Goal: Transaction & Acquisition: Purchase product/service

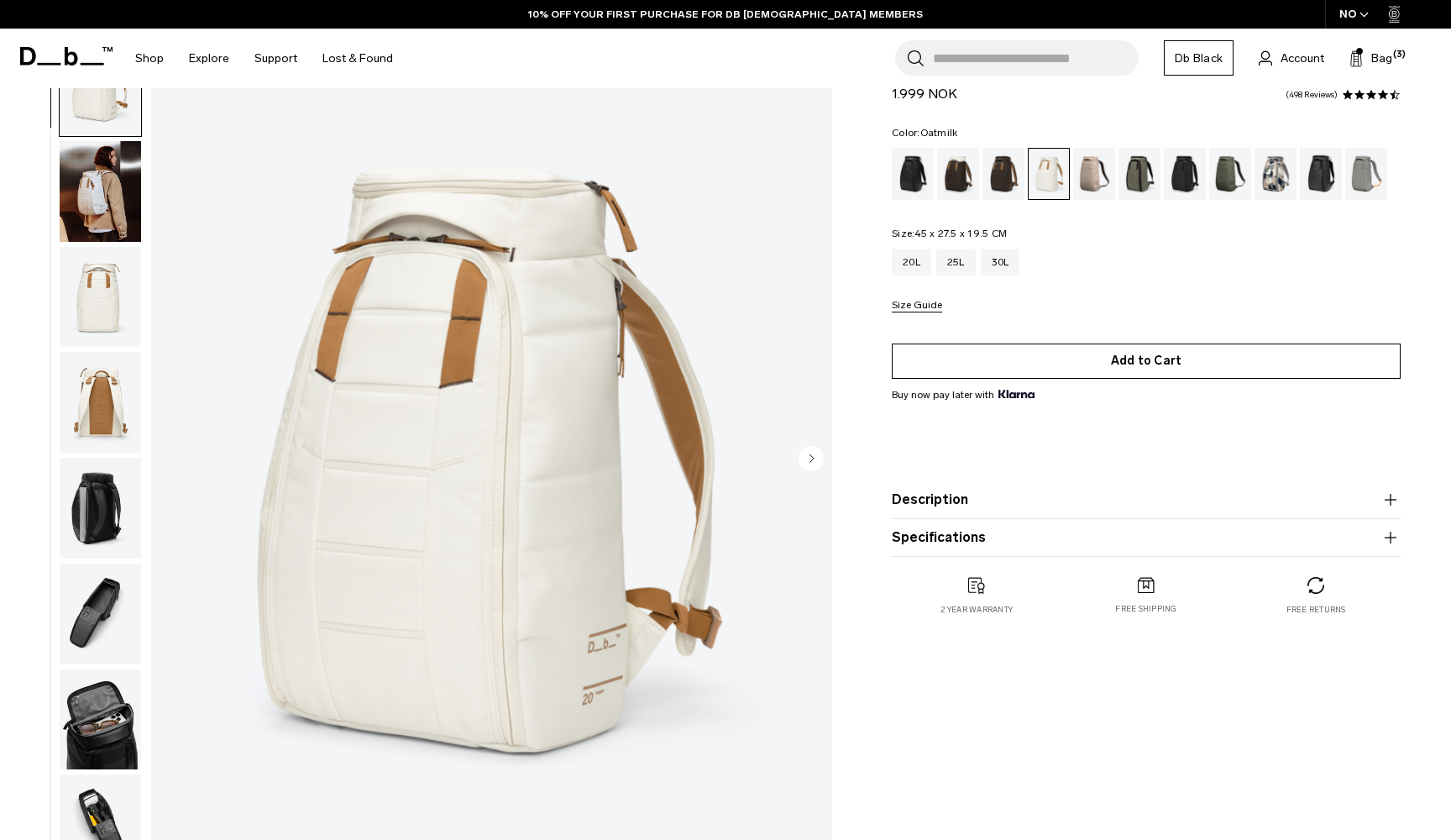
scroll to position [80, 0]
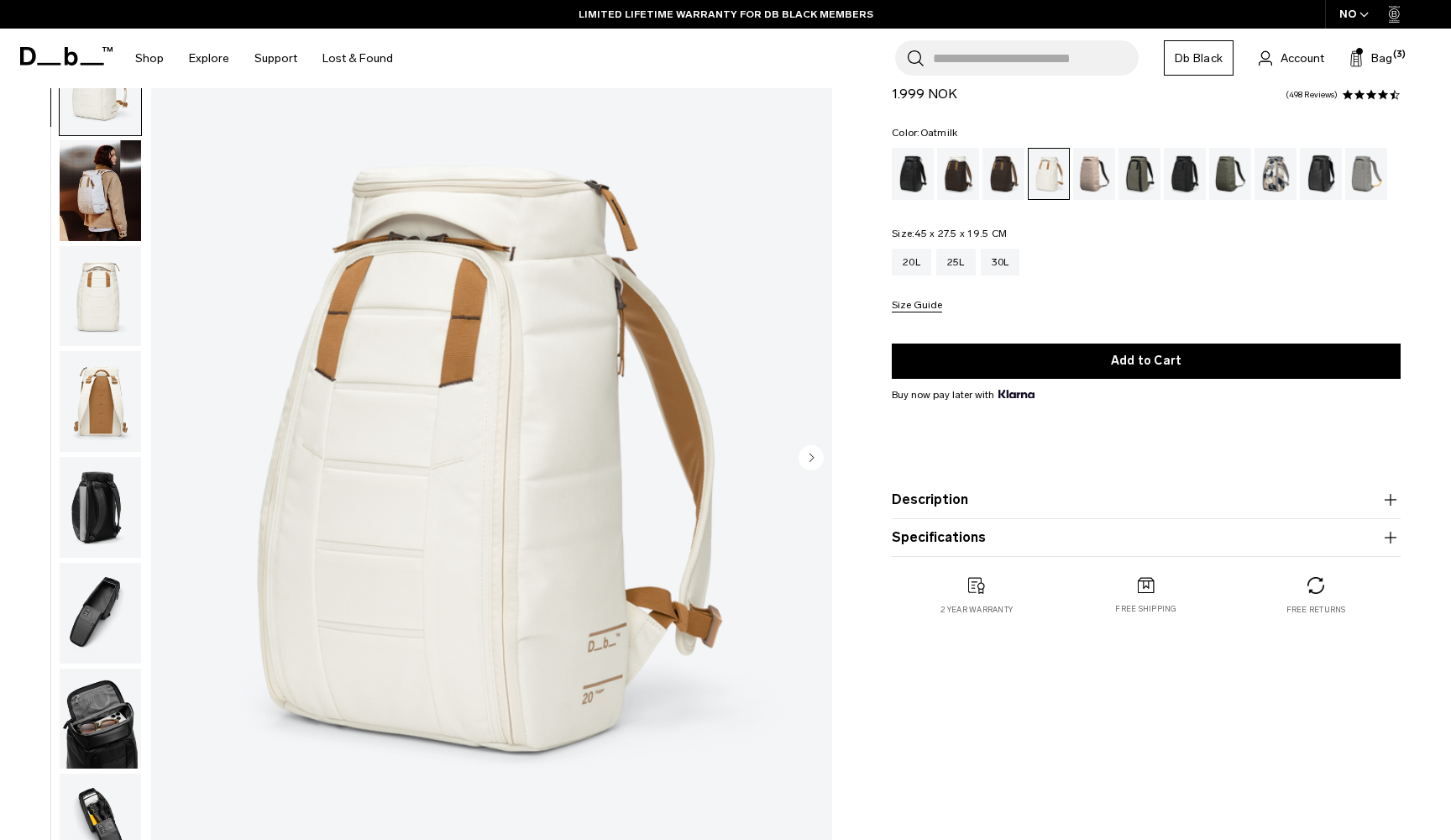
click at [99, 704] on img "button" at bounding box center [100, 718] width 81 height 100
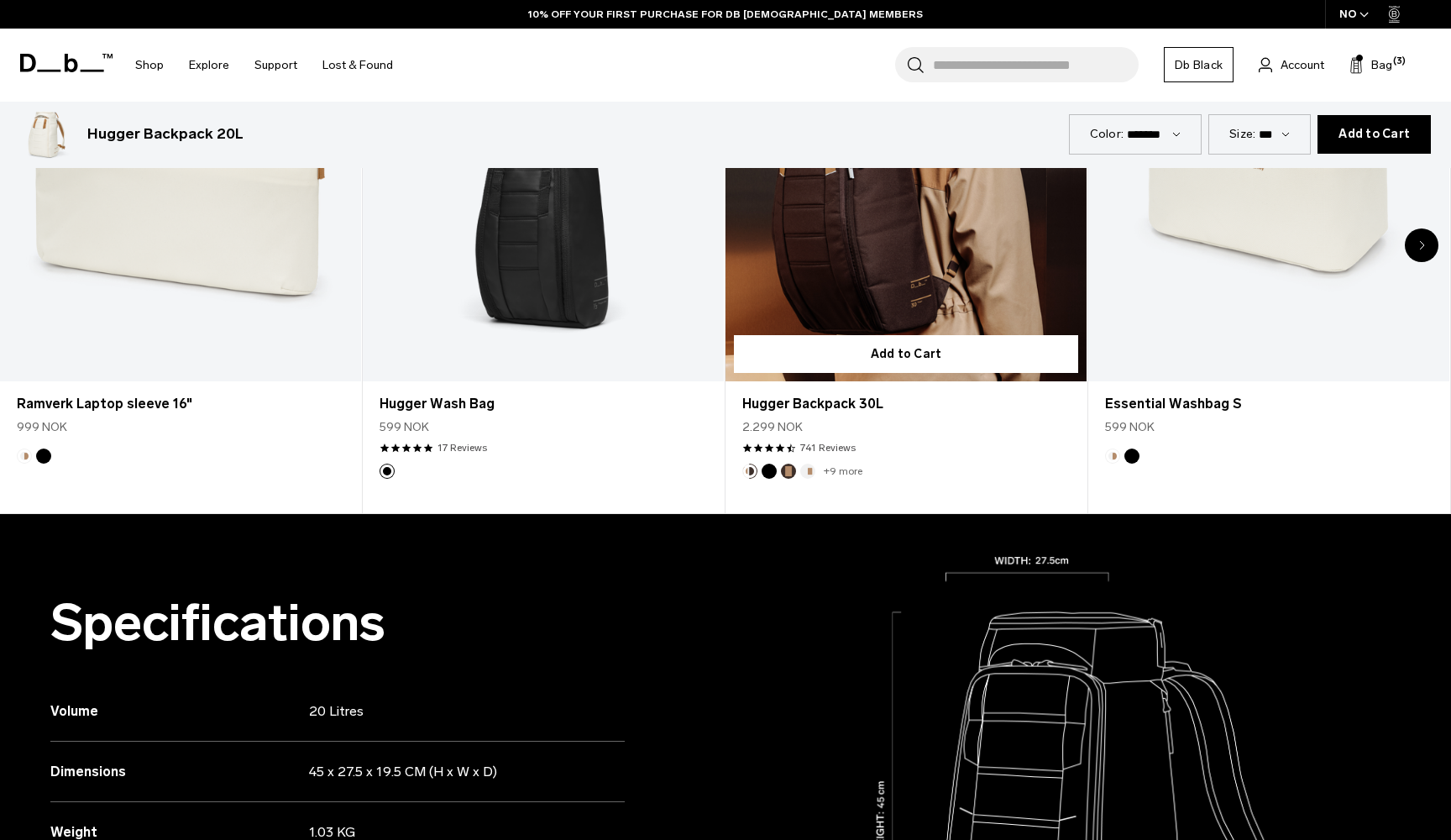
scroll to position [955, 0]
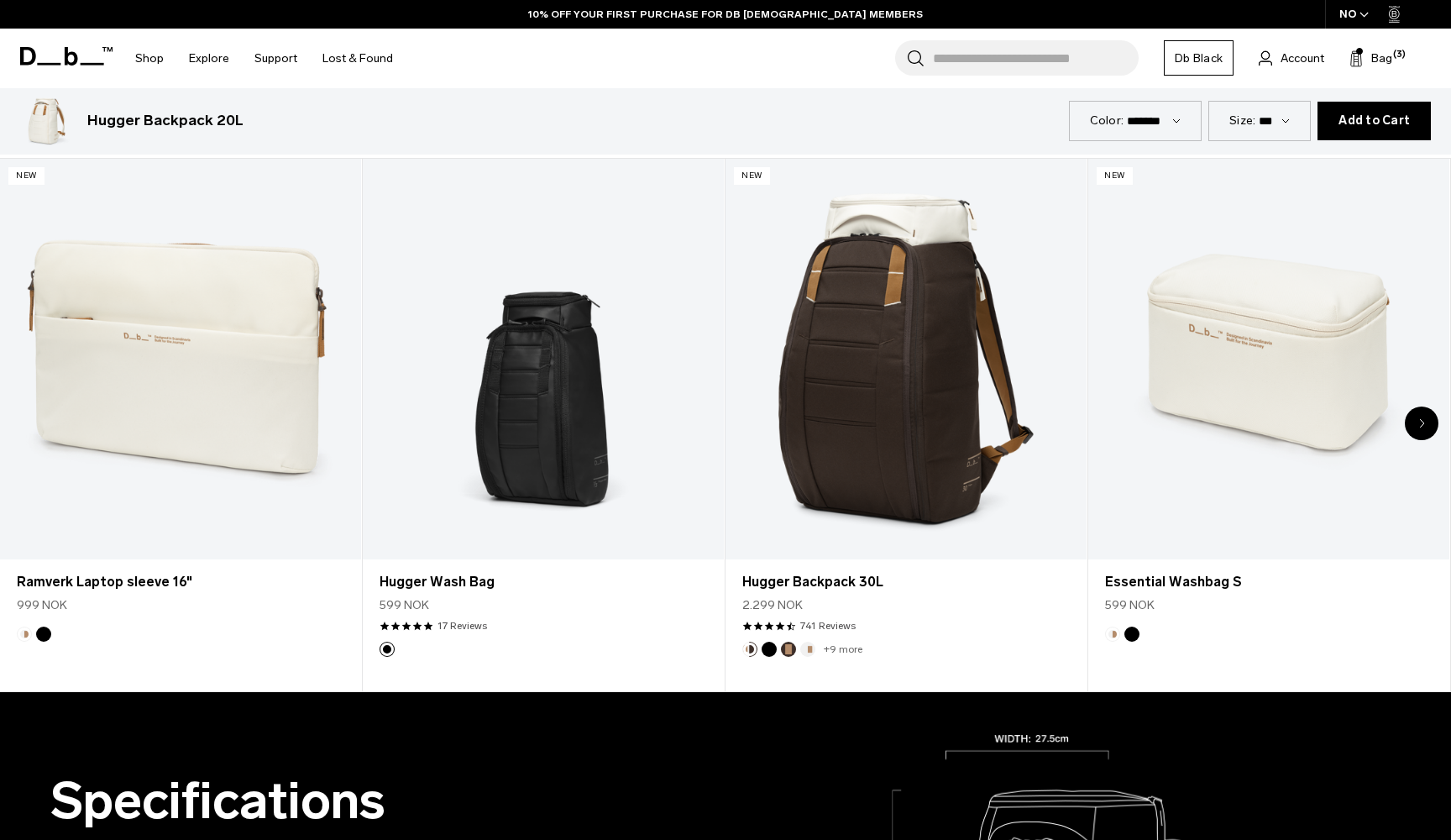
click at [1419, 424] on icon "Next slide" at bounding box center [1422, 423] width 5 height 10
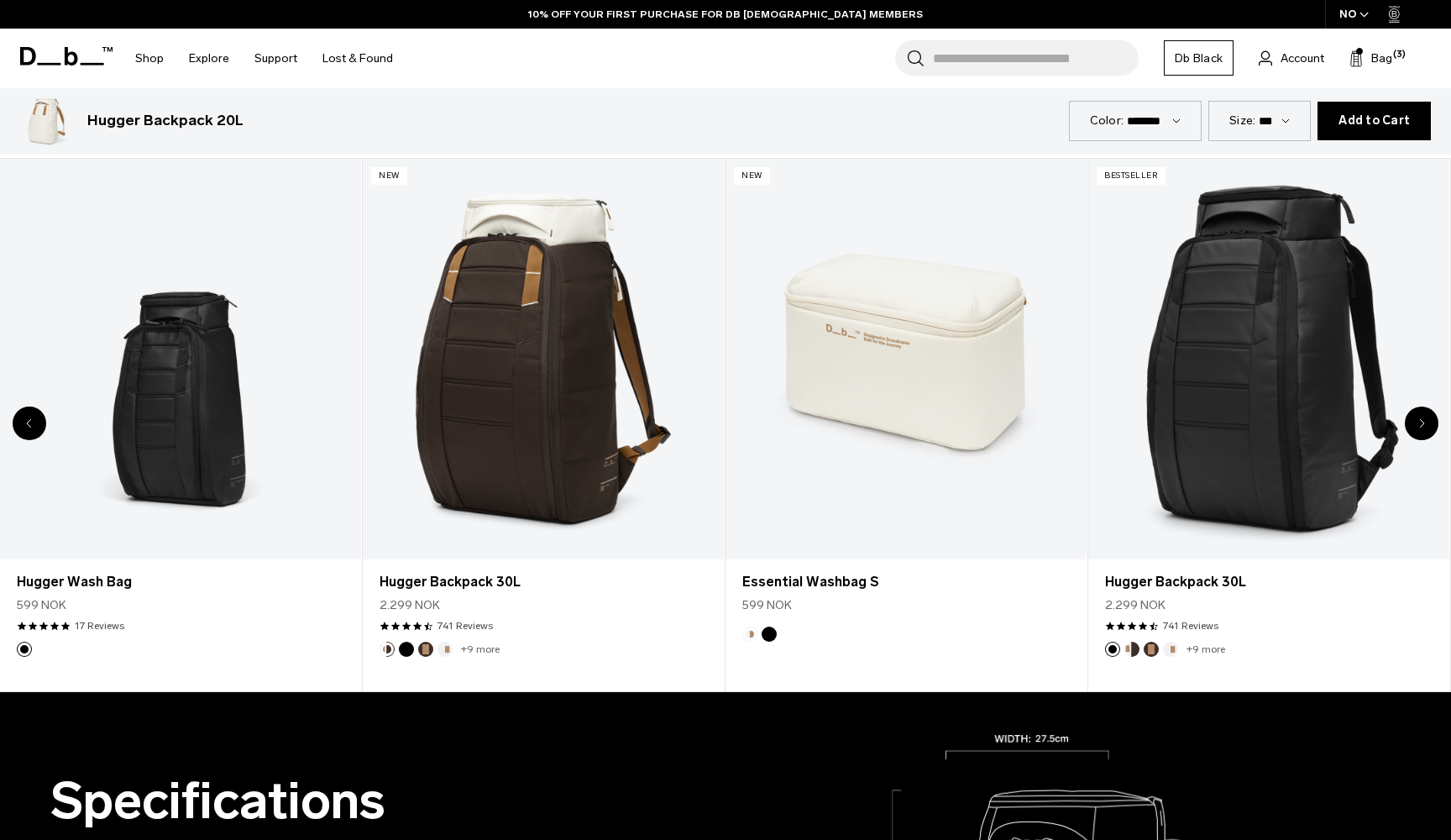
click at [1419, 424] on icon "Next slide" at bounding box center [1422, 423] width 5 height 10
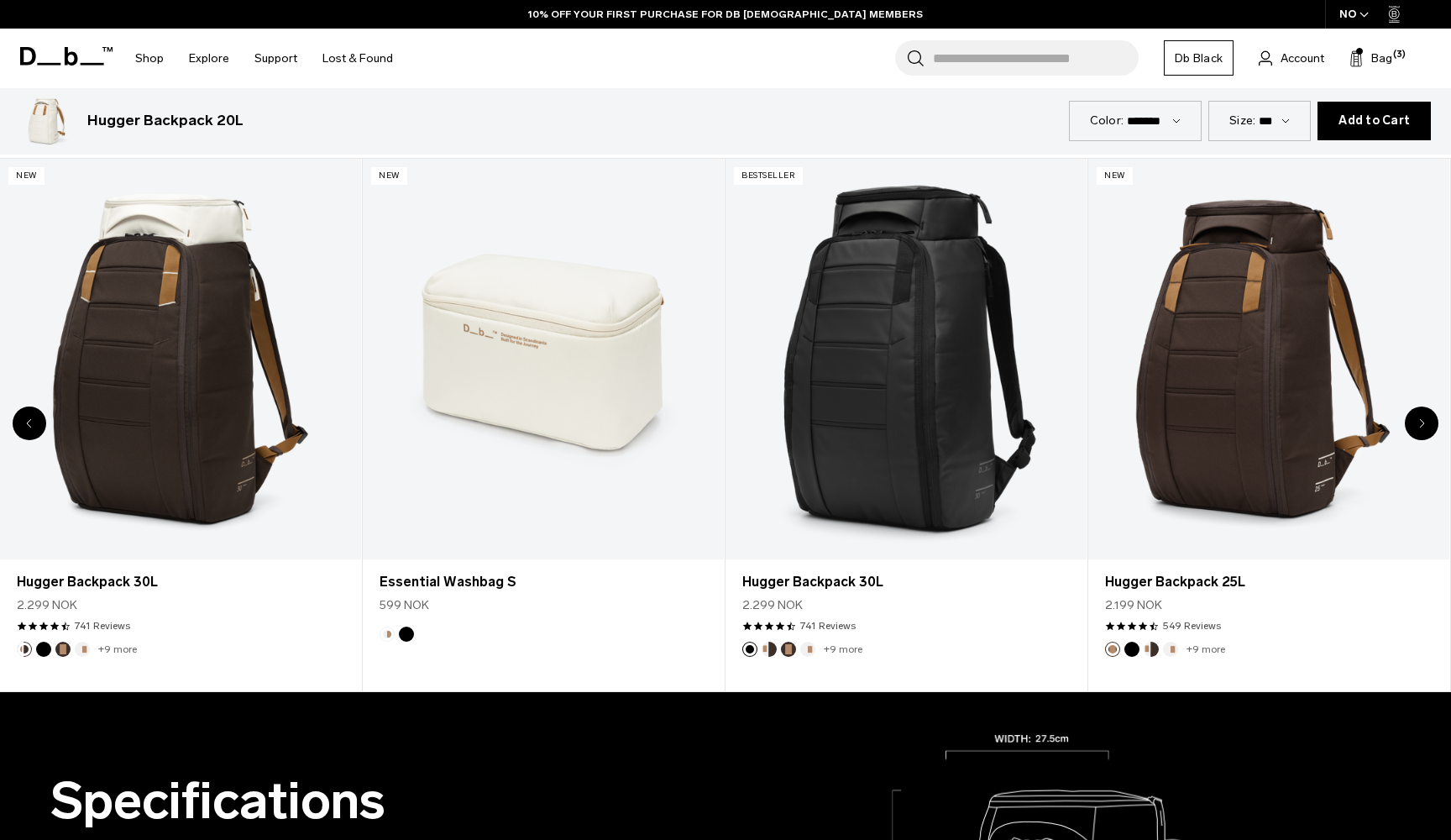
click at [1419, 424] on icon "Next slide" at bounding box center [1422, 423] width 5 height 10
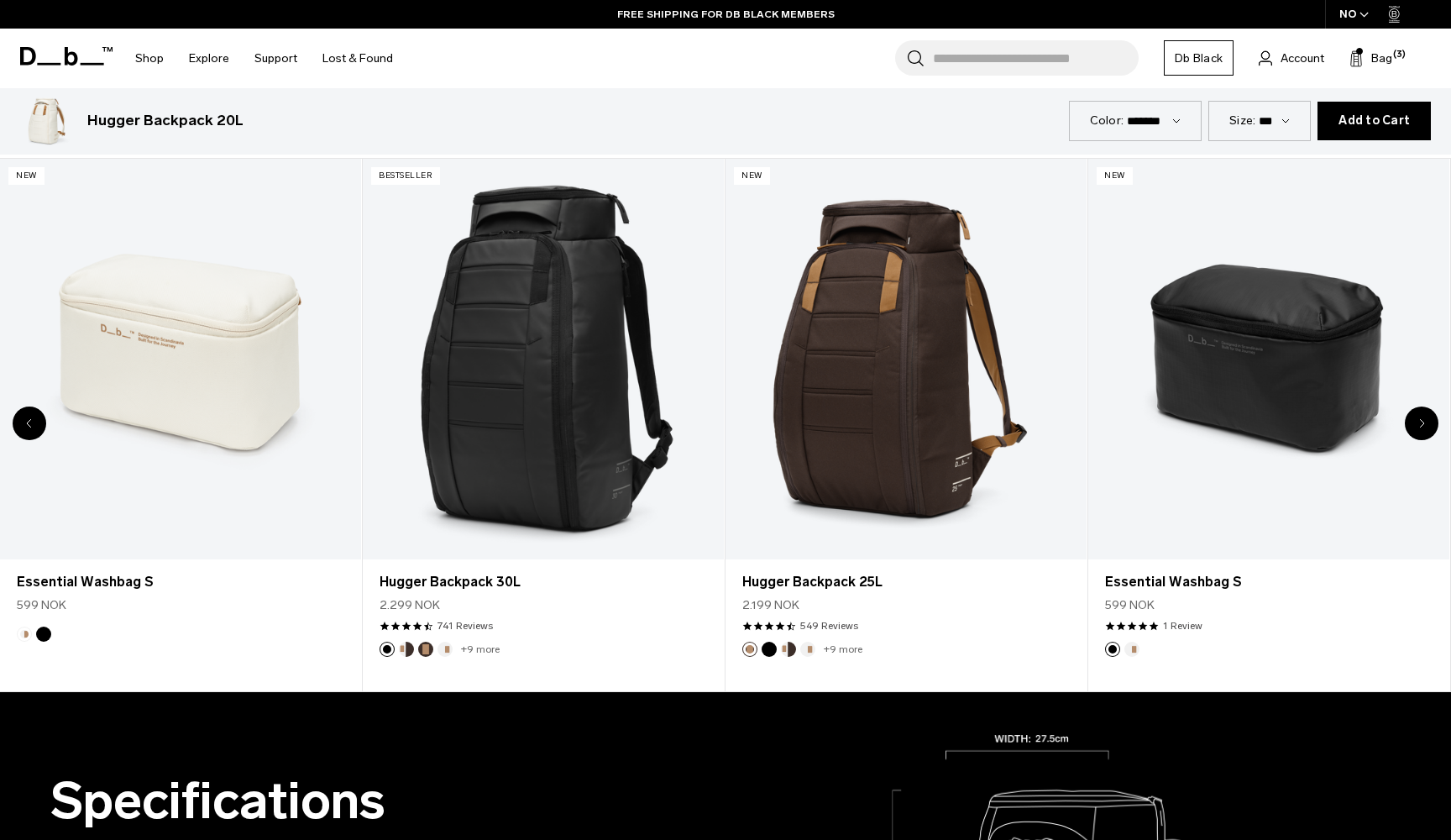
click at [1419, 424] on icon "Next slide" at bounding box center [1422, 423] width 5 height 10
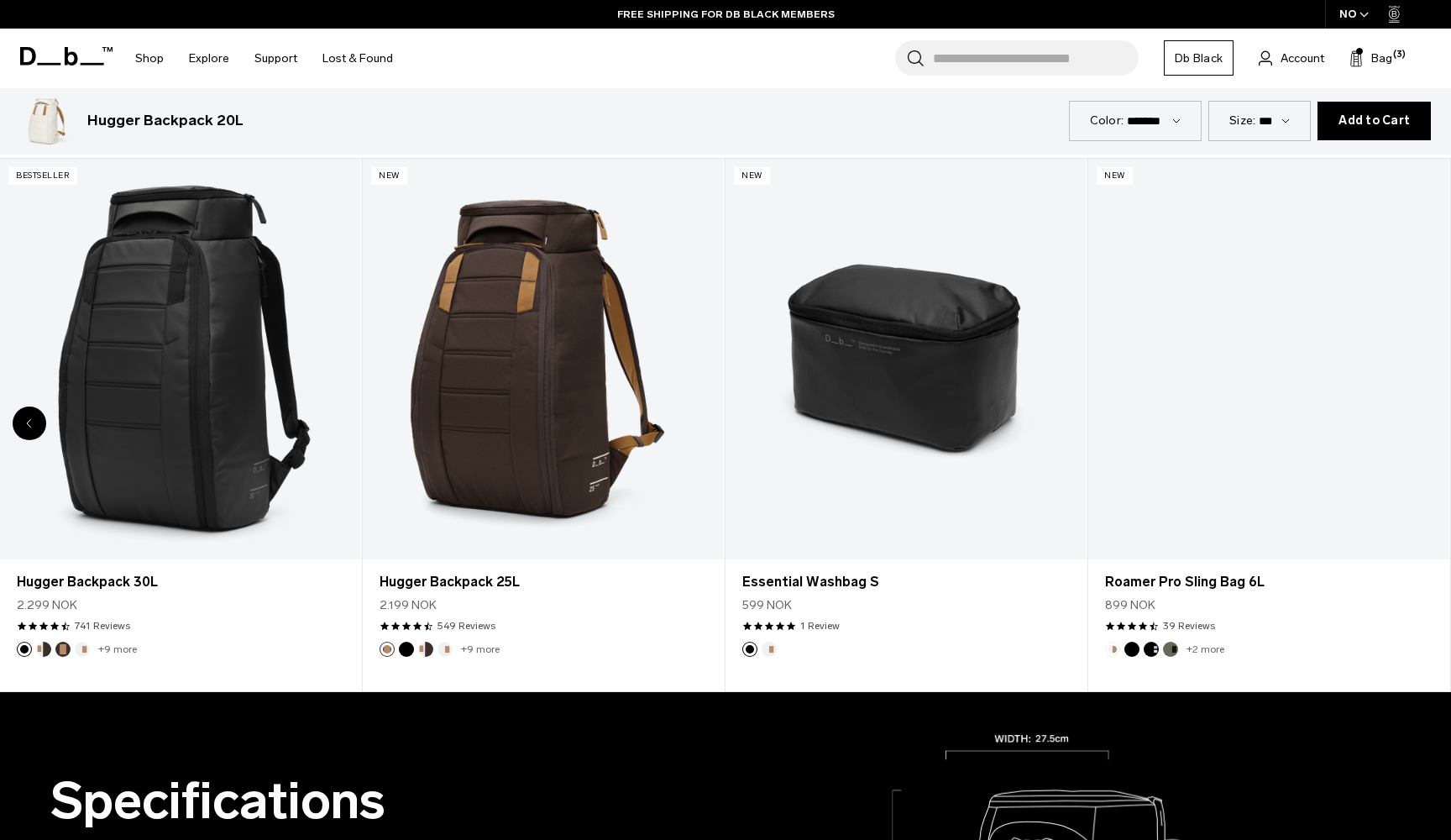
click at [1418, 424] on div "8 / 8" at bounding box center [1268, 358] width 361 height 401
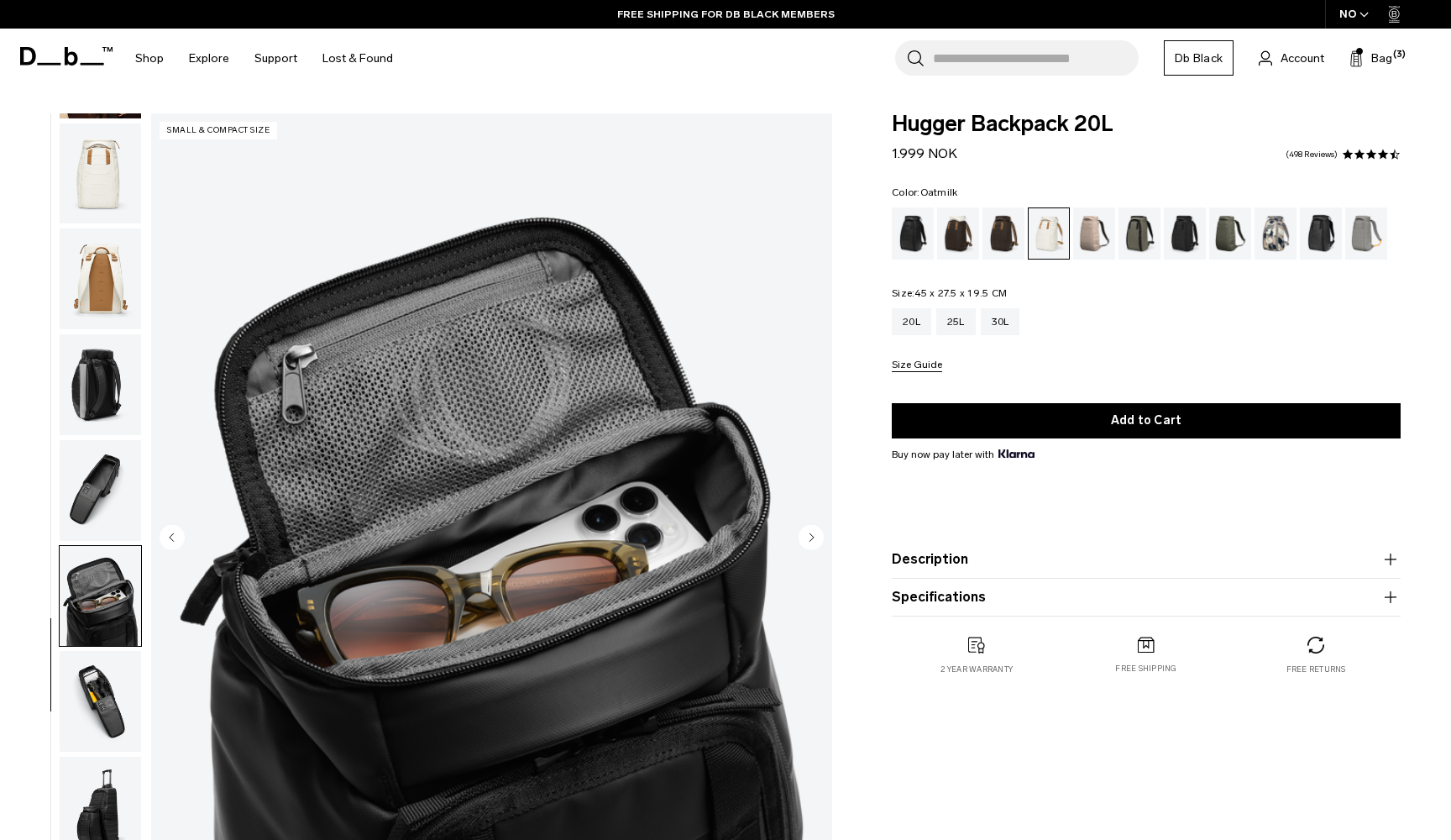
scroll to position [0, 0]
click at [1286, 248] on div "Line Cluster" at bounding box center [1275, 234] width 43 height 52
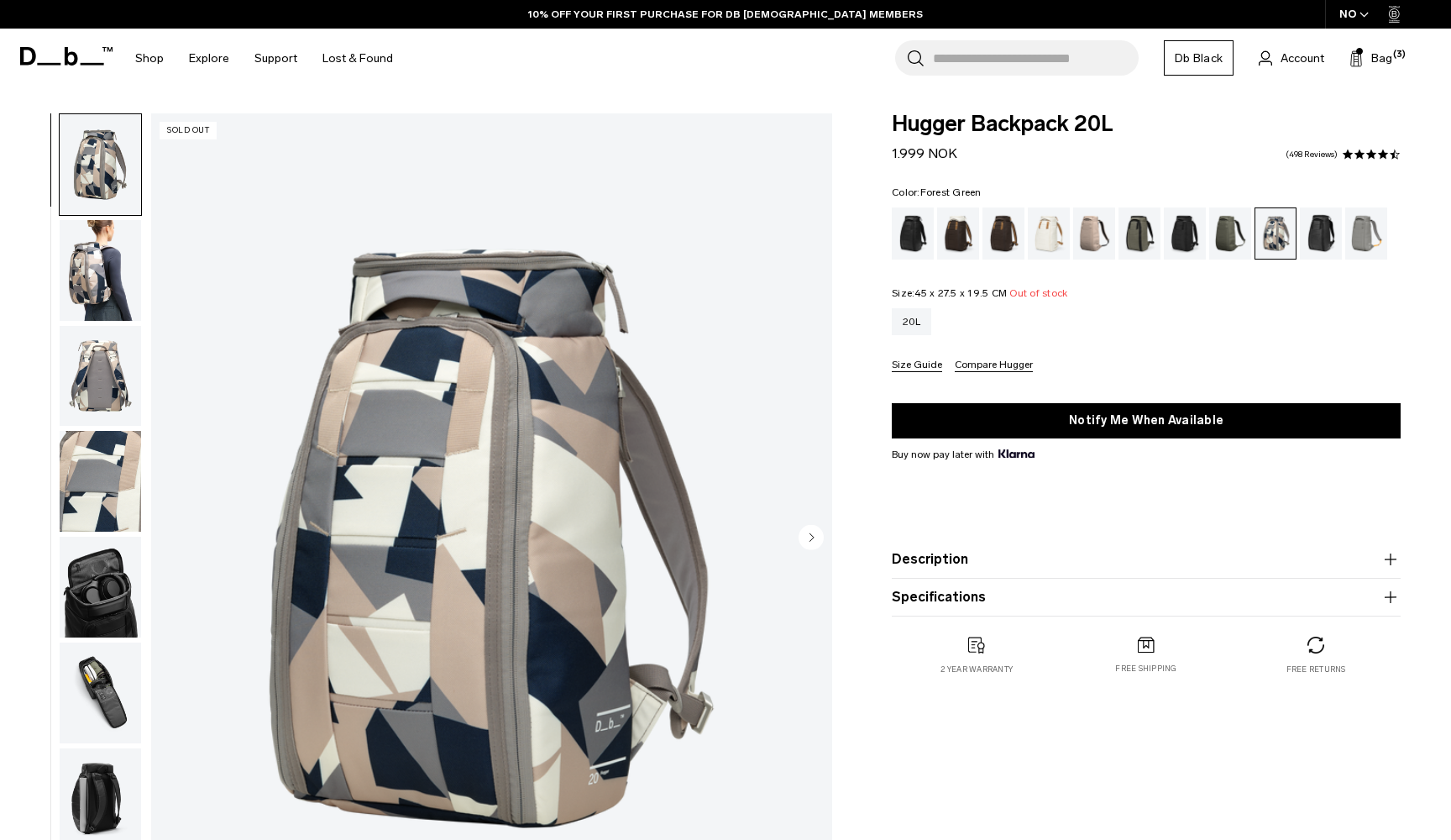
click at [1130, 237] on div "Forest Green" at bounding box center [1139, 234] width 43 height 52
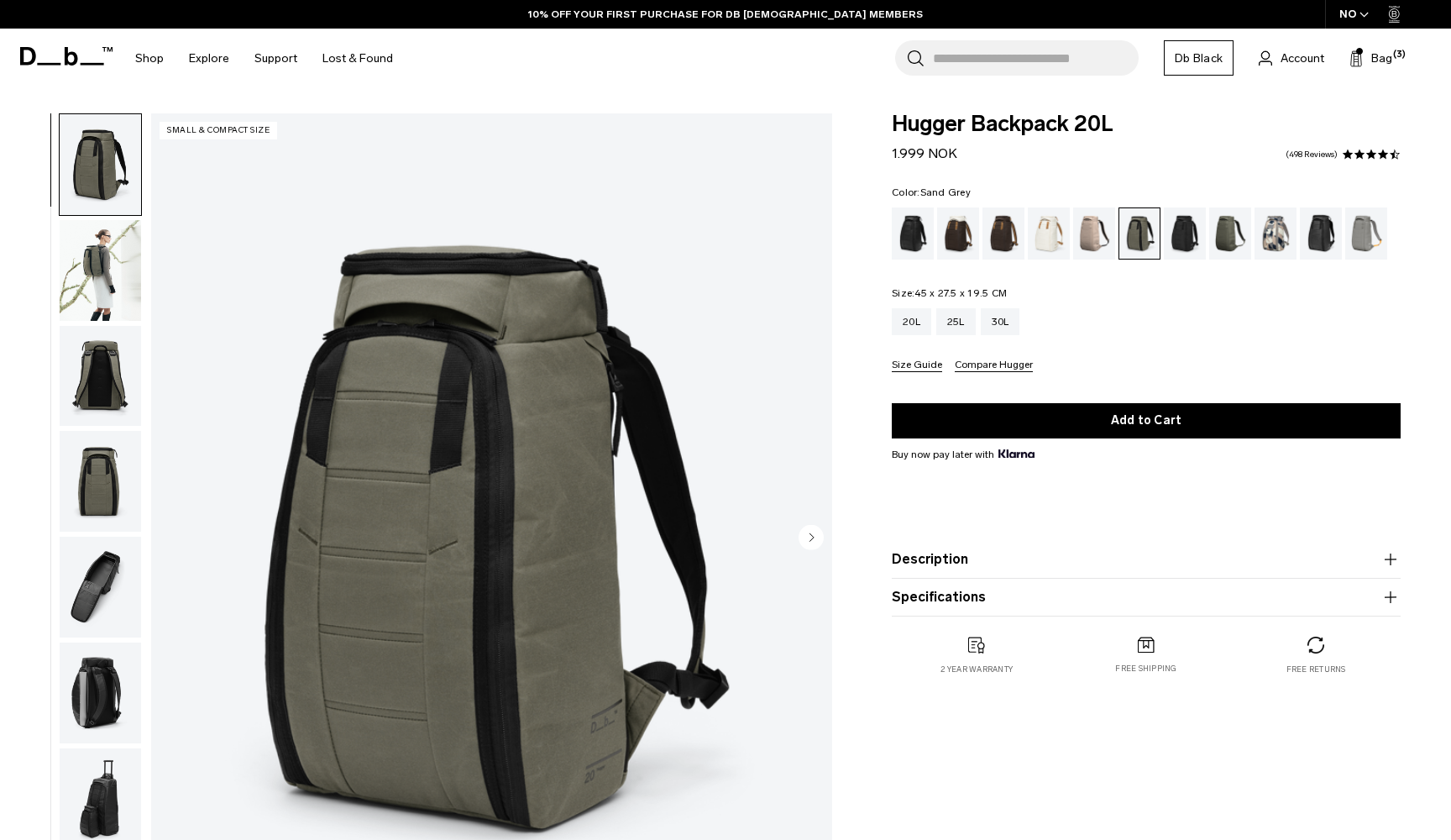
click at [1369, 228] on div "Sand Grey" at bounding box center [1366, 234] width 43 height 52
